Goal: Task Accomplishment & Management: Manage account settings

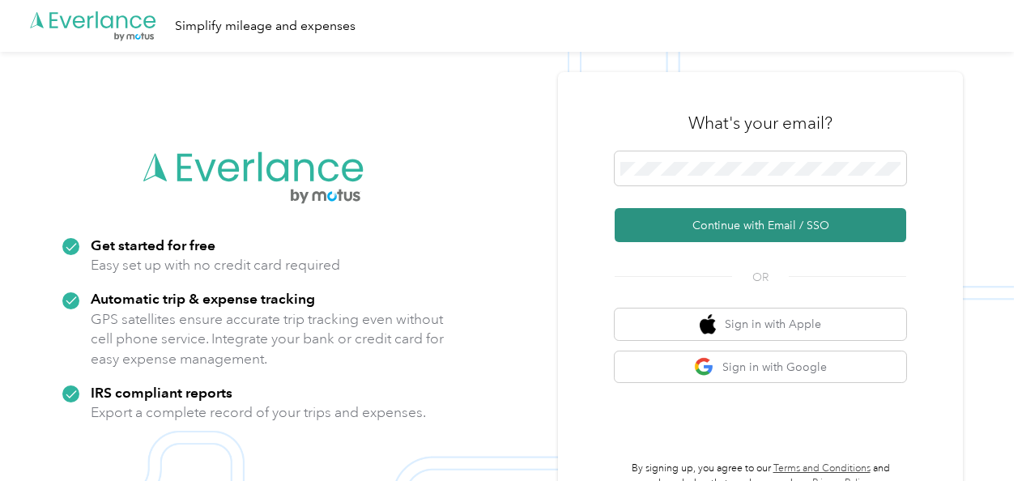
click at [751, 227] on button "Continue with Email / SSO" at bounding box center [759, 225] width 291 height 34
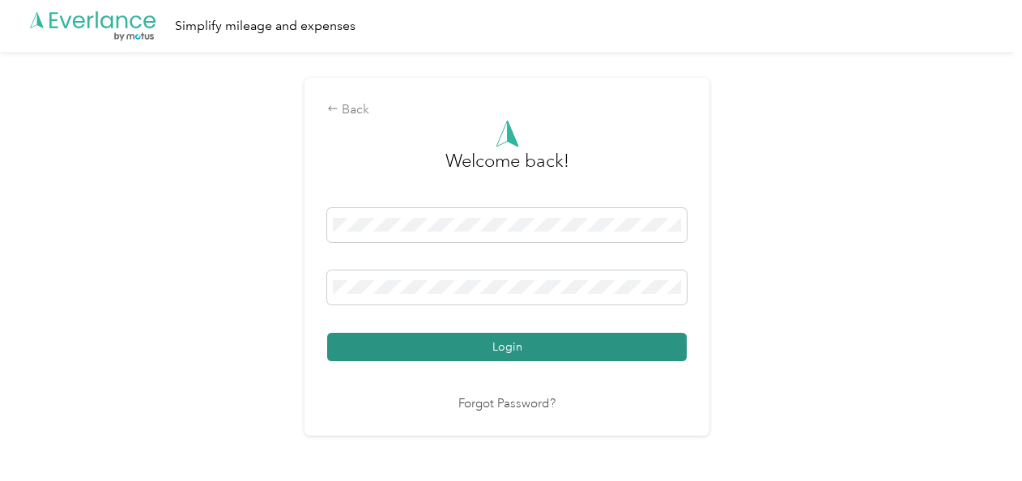
click at [498, 346] on button "Login" at bounding box center [506, 347] width 359 height 28
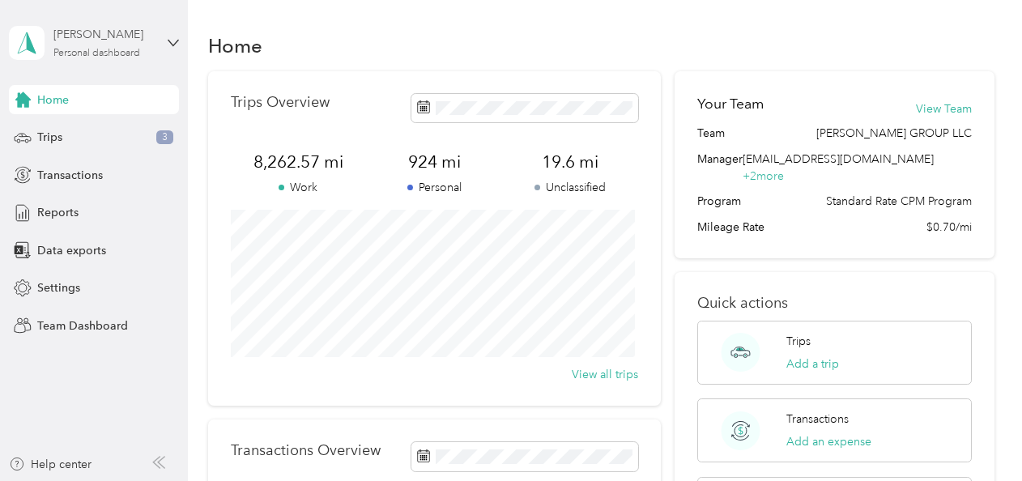
click at [89, 40] on div "[PERSON_NAME]" at bounding box center [103, 34] width 101 height 17
click at [91, 130] on div "Team dashboard" at bounding box center [66, 133] width 87 height 17
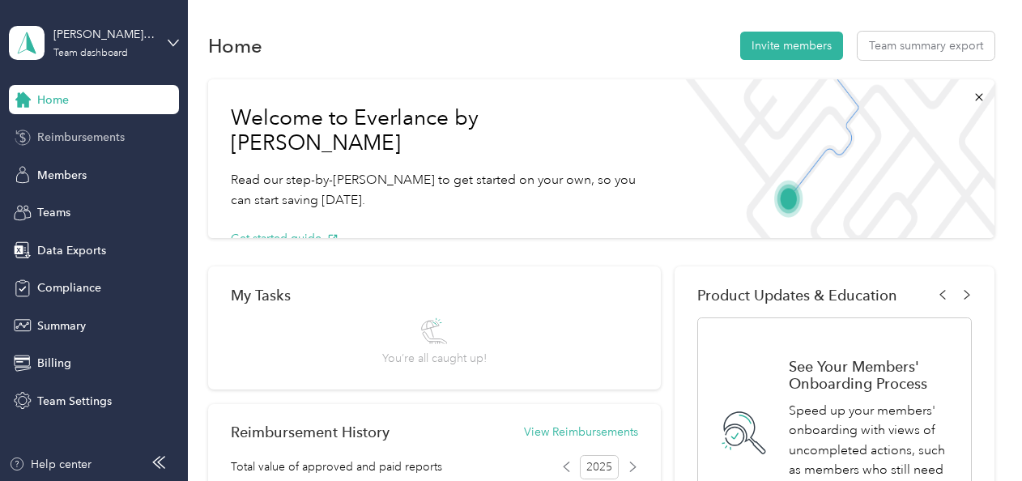
click at [83, 136] on span "Reimbursements" at bounding box center [80, 137] width 87 height 17
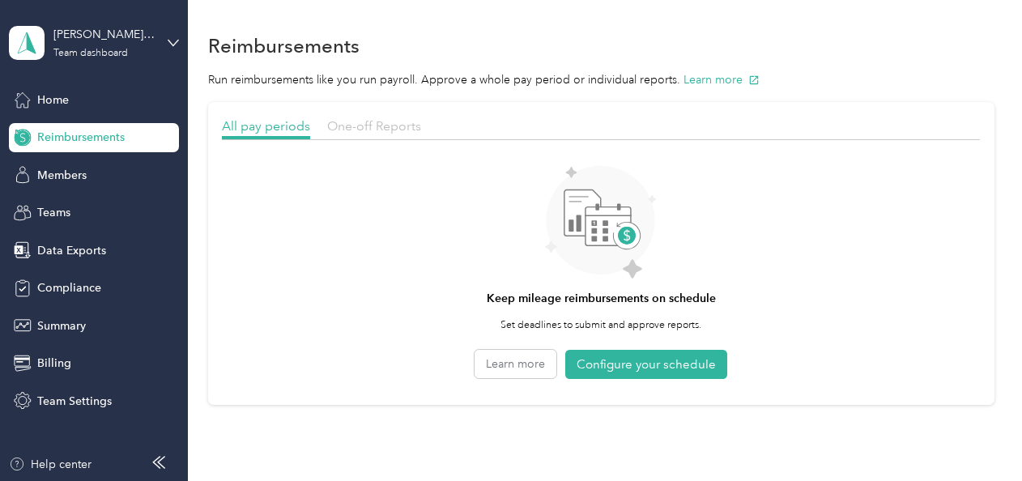
click at [377, 122] on span "One-off Reports" at bounding box center [374, 125] width 94 height 15
